Goal: Transaction & Acquisition: Purchase product/service

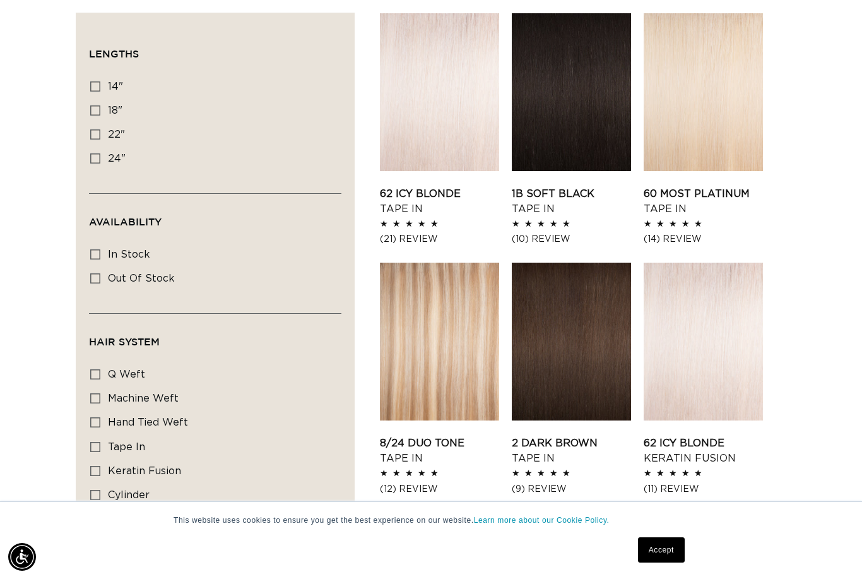
click at [99, 365] on label "q weft q weft (37 products)" at bounding box center [211, 375] width 242 height 24
click at [99, 369] on input "q weft q weft (37 products)" at bounding box center [95, 374] width 10 height 10
checkbox input "true"
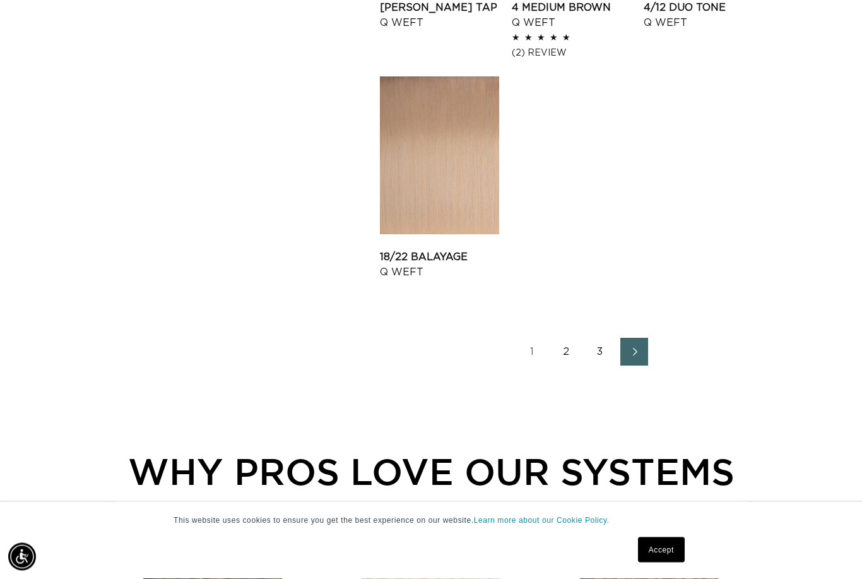
scroll to position [1624, 0]
click at [569, 346] on link "2" at bounding box center [566, 352] width 28 height 28
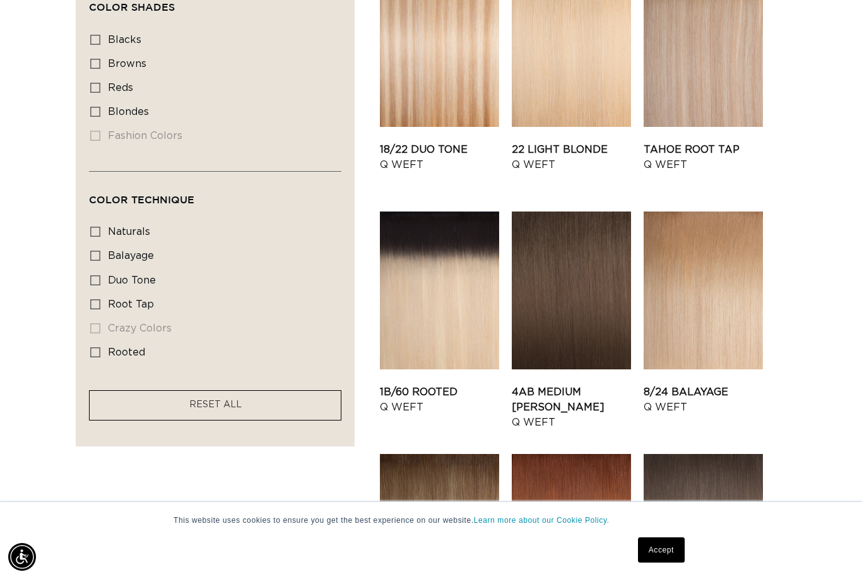
scroll to position [1073, 0]
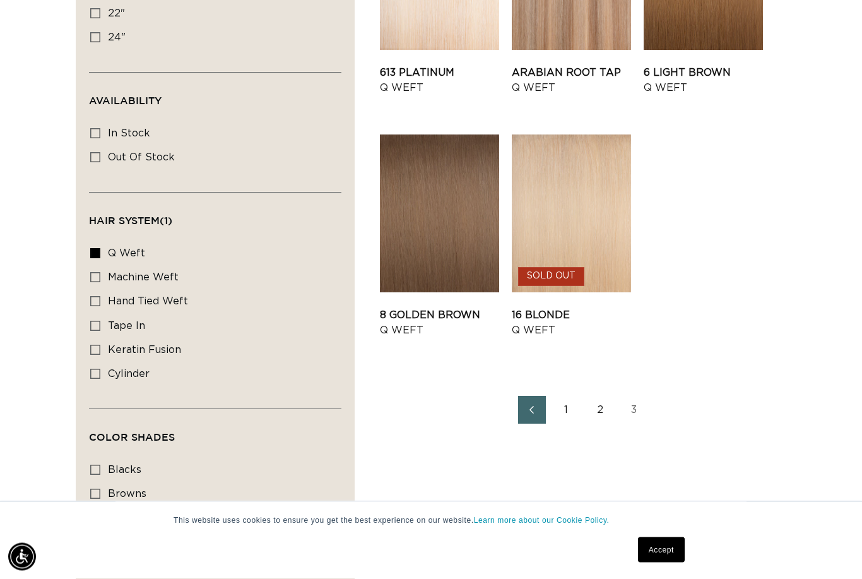
scroll to position [561, 0]
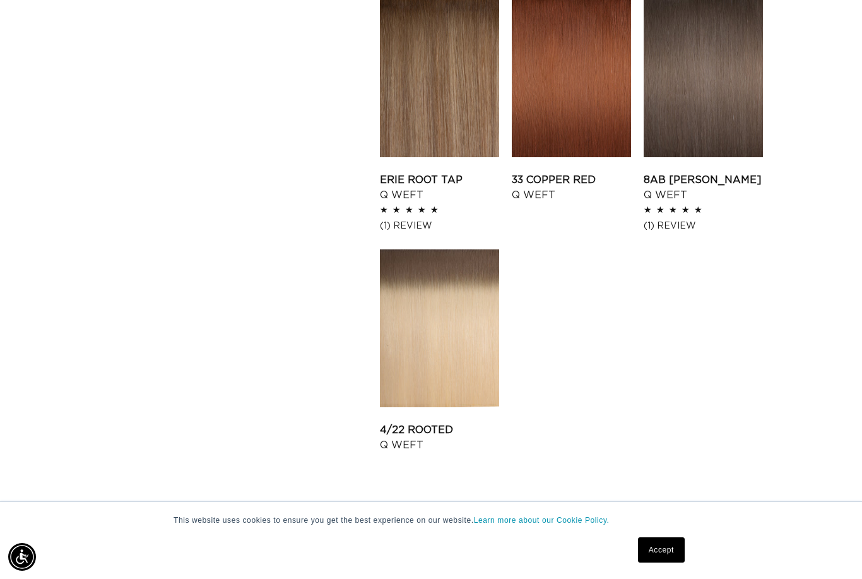
scroll to position [0, 1545]
click at [556, 525] on link "1" at bounding box center [549, 525] width 28 height 28
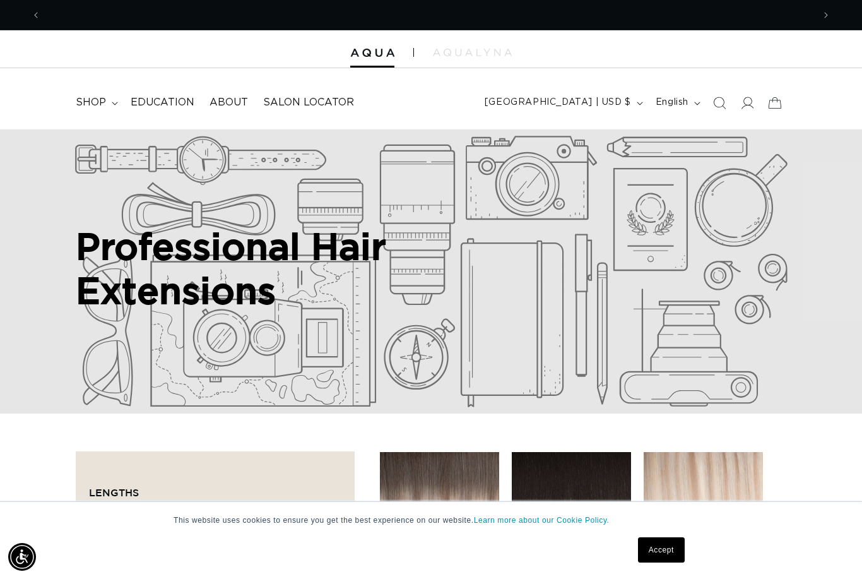
scroll to position [0, 1545]
click at [105, 99] on span "shop" at bounding box center [91, 102] width 30 height 13
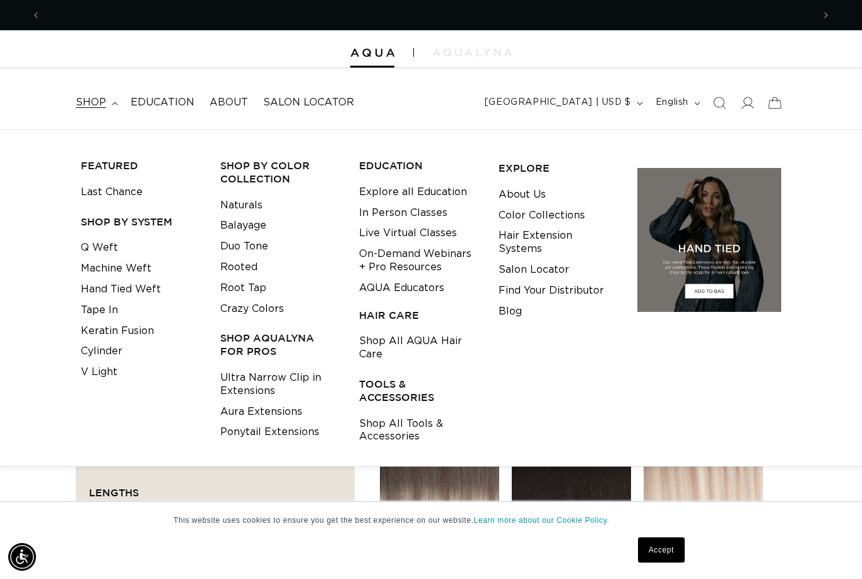
scroll to position [0, 773]
click at [458, 55] on img at bounding box center [472, 53] width 79 height 8
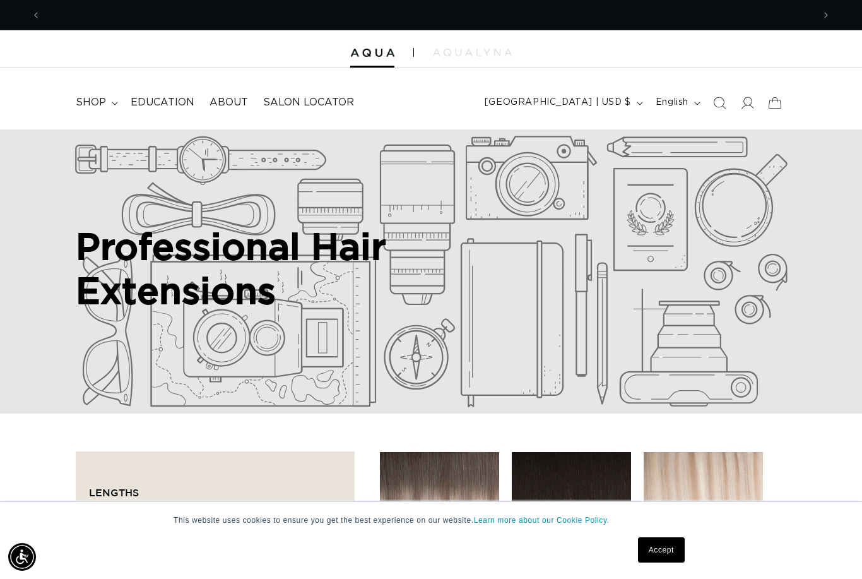
scroll to position [0, 1545]
